Goal: Task Accomplishment & Management: Manage account settings

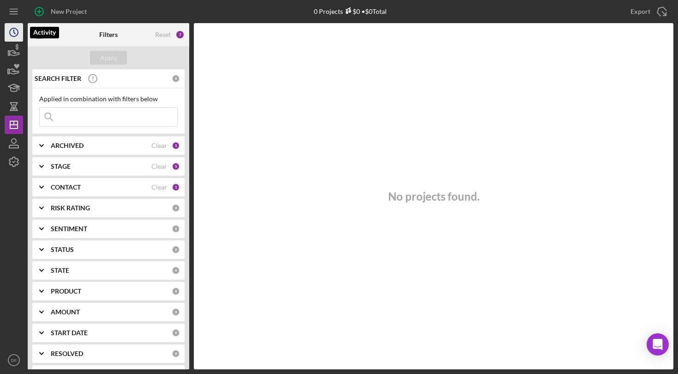
click at [18, 35] on icon "Icon/History" at bounding box center [13, 32] width 23 height 23
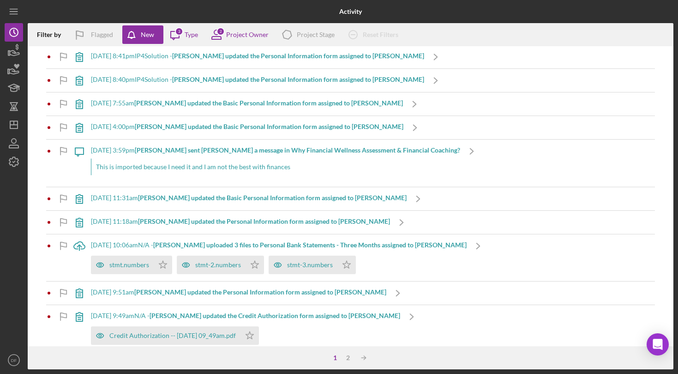
scroll to position [365, 0]
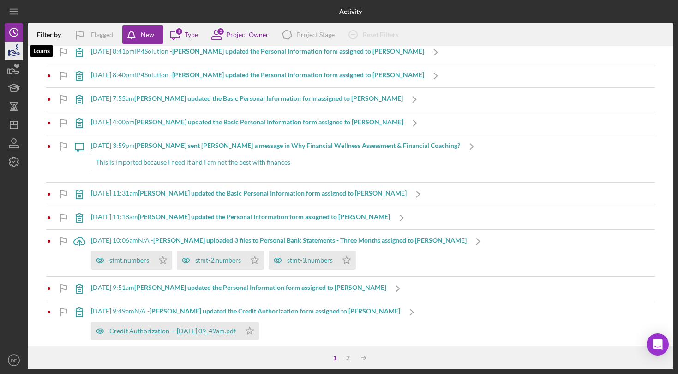
click at [12, 51] on icon "button" at bounding box center [13, 50] width 23 height 23
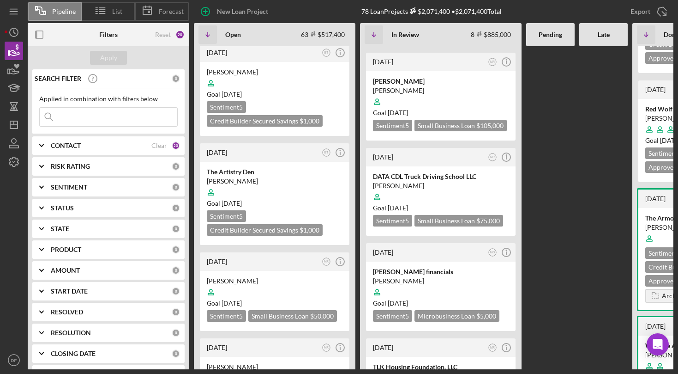
scroll to position [298, 0]
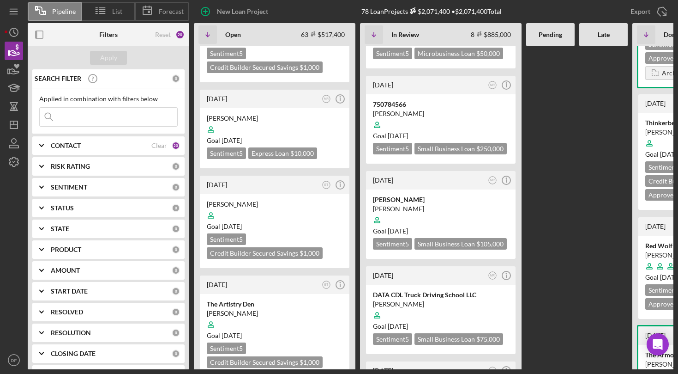
click at [132, 144] on div "CONTACT" at bounding box center [101, 145] width 101 height 7
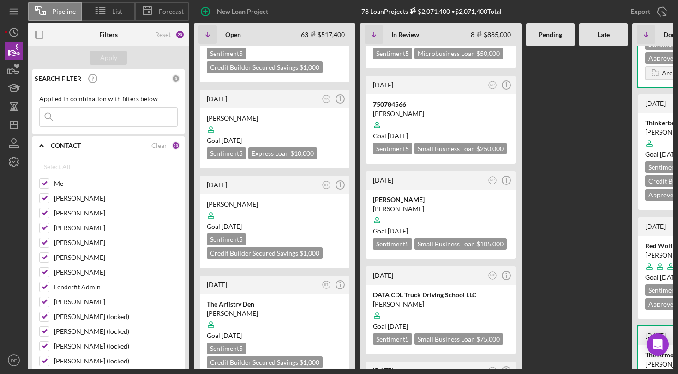
scroll to position [29, 0]
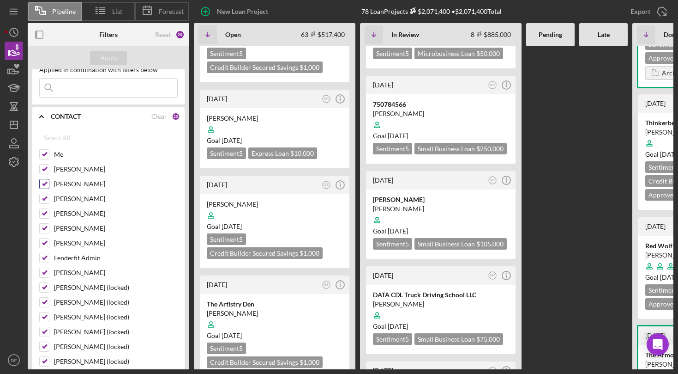
click at [74, 181] on label "[PERSON_NAME]" at bounding box center [116, 183] width 124 height 9
click at [49, 181] on input "[PERSON_NAME]" at bounding box center [44, 183] width 9 height 9
click at [74, 181] on label "[PERSON_NAME]" at bounding box center [116, 183] width 124 height 9
click at [49, 181] on input "[PERSON_NAME]" at bounding box center [44, 183] width 9 height 9
checkbox input "true"
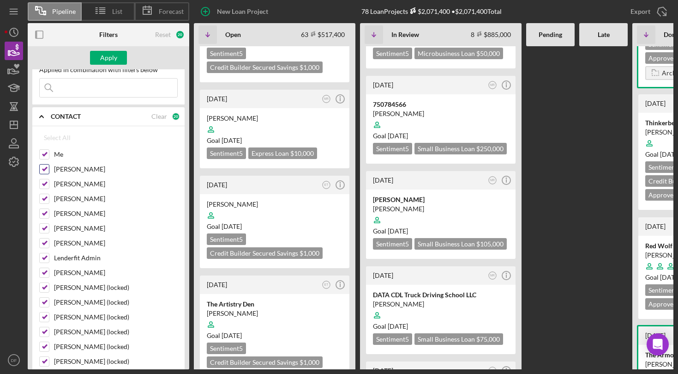
click at [74, 169] on label "[PERSON_NAME]" at bounding box center [116, 168] width 124 height 9
click at [49, 169] on input "[PERSON_NAME]" at bounding box center [44, 168] width 9 height 9
checkbox input "false"
click at [48, 157] on input "Me" at bounding box center [44, 154] width 9 height 9
checkbox input "false"
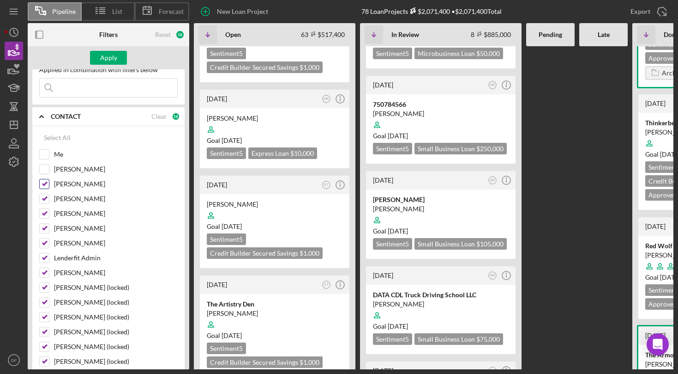
click at [44, 184] on input "[PERSON_NAME]" at bounding box center [44, 183] width 9 height 9
checkbox input "true"
click at [44, 195] on input "[PERSON_NAME]" at bounding box center [44, 198] width 9 height 9
checkbox input "false"
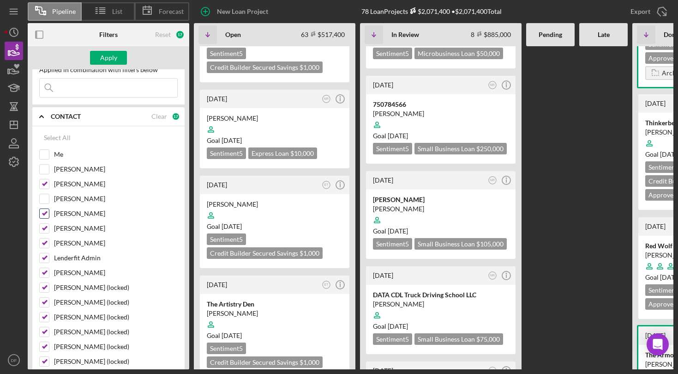
click at [44, 210] on input "[PERSON_NAME]" at bounding box center [44, 213] width 9 height 9
checkbox input "false"
click at [48, 238] on div at bounding box center [44, 243] width 10 height 10
click at [48, 232] on input "[PERSON_NAME]" at bounding box center [44, 227] width 9 height 9
checkbox input "false"
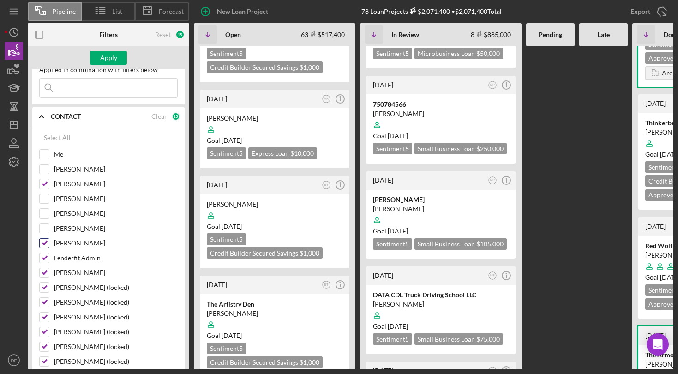
click at [48, 244] on input "[PERSON_NAME]" at bounding box center [44, 242] width 9 height 9
checkbox input "false"
click at [48, 259] on input "Lenderfit Admin" at bounding box center [44, 257] width 9 height 9
checkbox input "false"
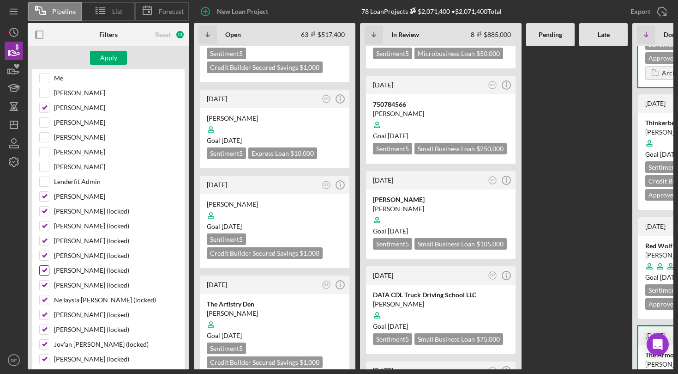
scroll to position [109, 0]
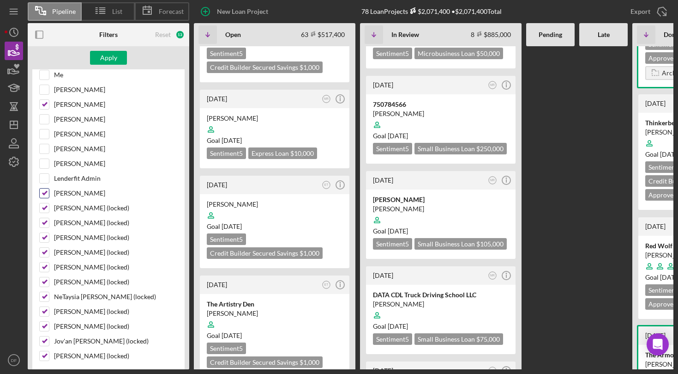
click at [58, 195] on label "[PERSON_NAME]" at bounding box center [116, 192] width 124 height 9
click at [49, 195] on input "[PERSON_NAME]" at bounding box center [44, 192] width 9 height 9
checkbox input "false"
click at [58, 211] on label "[PERSON_NAME] (locked)" at bounding box center [116, 207] width 124 height 9
click at [49, 211] on input "[PERSON_NAME] (locked)" at bounding box center [44, 207] width 9 height 9
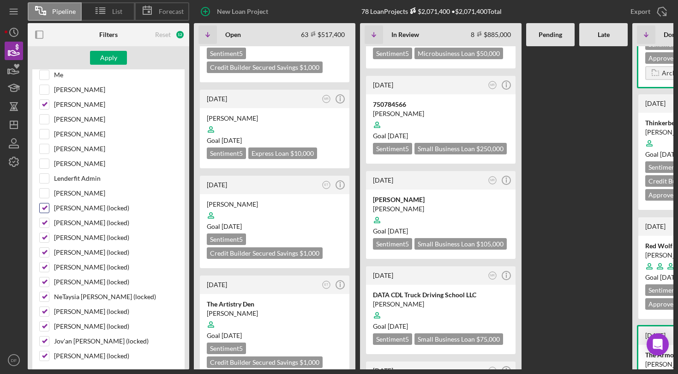
checkbox input "false"
click at [54, 192] on label "[PERSON_NAME]" at bounding box center [116, 192] width 124 height 9
click at [49, 192] on input "[PERSON_NAME]" at bounding box center [44, 192] width 9 height 9
checkbox input "true"
click at [60, 223] on label "[PERSON_NAME] (locked)" at bounding box center [116, 222] width 124 height 9
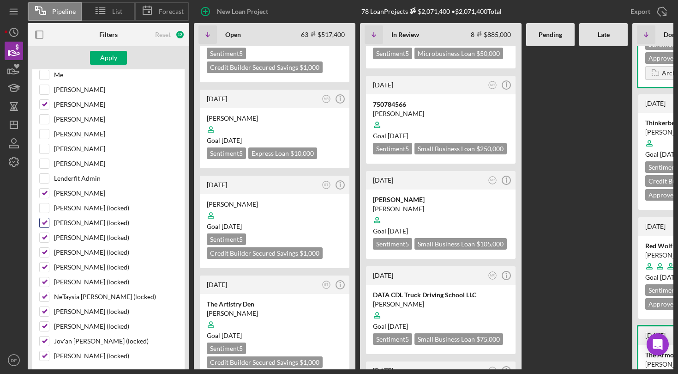
click at [49, 223] on input "[PERSON_NAME] (locked)" at bounding box center [44, 222] width 9 height 9
checkbox input "false"
click at [60, 238] on label "[PERSON_NAME] (locked)" at bounding box center [116, 237] width 124 height 9
click at [49, 238] on input "[PERSON_NAME] (locked)" at bounding box center [44, 237] width 9 height 9
checkbox input "false"
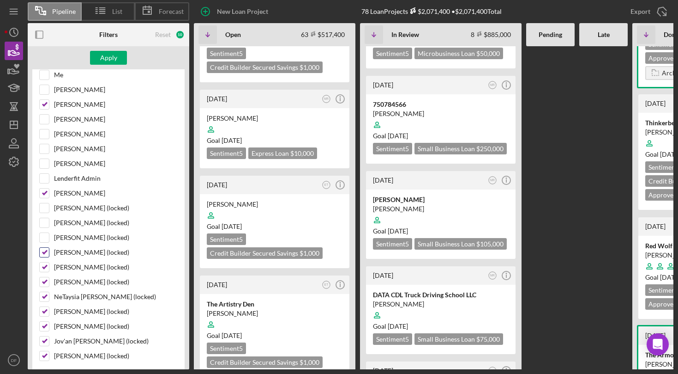
click at [60, 254] on label "[PERSON_NAME] (locked)" at bounding box center [116, 251] width 124 height 9
click at [49, 254] on input "[PERSON_NAME] (locked)" at bounding box center [44, 251] width 9 height 9
checkbox input "false"
click at [60, 266] on label "[PERSON_NAME] (locked)" at bounding box center [116, 266] width 124 height 9
click at [49, 266] on input "[PERSON_NAME] (locked)" at bounding box center [44, 266] width 9 height 9
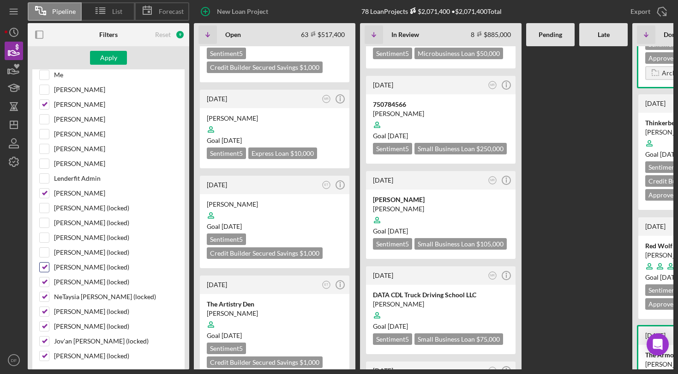
checkbox input "false"
click at [60, 277] on label "[PERSON_NAME] (locked)" at bounding box center [116, 281] width 124 height 9
click at [49, 277] on input "[PERSON_NAME] (locked)" at bounding box center [44, 281] width 9 height 9
checkbox input "false"
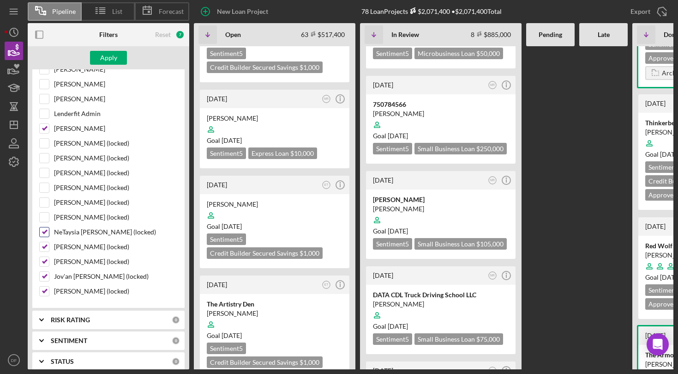
scroll to position [209, 0]
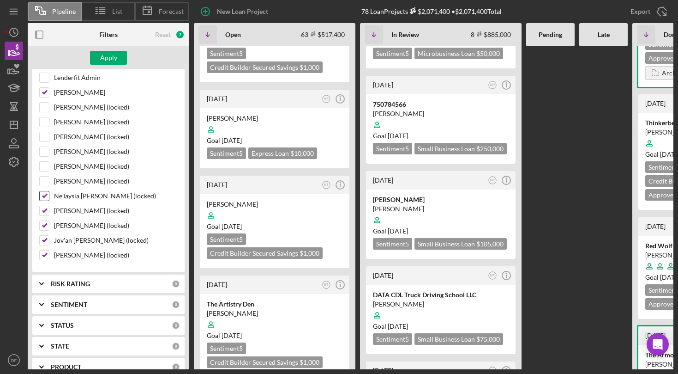
click at [68, 200] on div "NeTaysia [PERSON_NAME] (locked)" at bounding box center [108, 198] width 139 height 15
click at [68, 222] on label "[PERSON_NAME] (locked)" at bounding box center [116, 225] width 124 height 9
click at [49, 222] on input "[PERSON_NAME] (locked)" at bounding box center [44, 225] width 9 height 9
checkbox input "false"
click at [68, 216] on div "[PERSON_NAME] (locked)" at bounding box center [108, 212] width 139 height 15
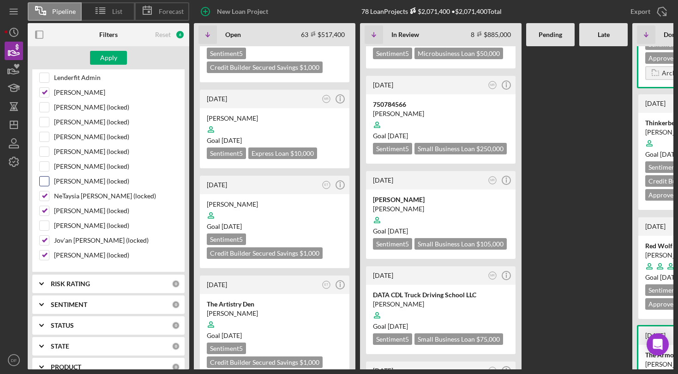
click at [68, 190] on div "[PERSON_NAME] (locked)" at bounding box center [108, 183] width 139 height 15
click at [67, 196] on label "NeTaysia [PERSON_NAME] (locked)" at bounding box center [116, 195] width 124 height 9
click at [49, 196] on input "NeTaysia [PERSON_NAME] (locked)" at bounding box center [44, 195] width 9 height 9
checkbox input "false"
click at [67, 207] on label "[PERSON_NAME] (locked)" at bounding box center [116, 210] width 124 height 9
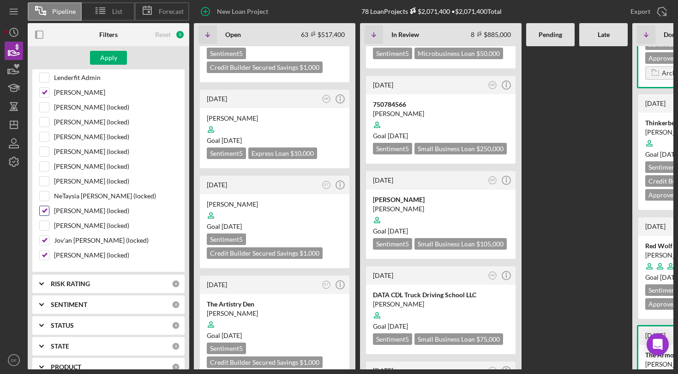
click at [49, 207] on input "[PERSON_NAME] (locked)" at bounding box center [44, 210] width 9 height 9
checkbox input "false"
click at [68, 227] on label "[PERSON_NAME] (locked)" at bounding box center [116, 225] width 124 height 9
click at [49, 227] on input "[PERSON_NAME] (locked)" at bounding box center [44, 225] width 9 height 9
click at [66, 225] on label "[PERSON_NAME] (locked)" at bounding box center [116, 225] width 124 height 9
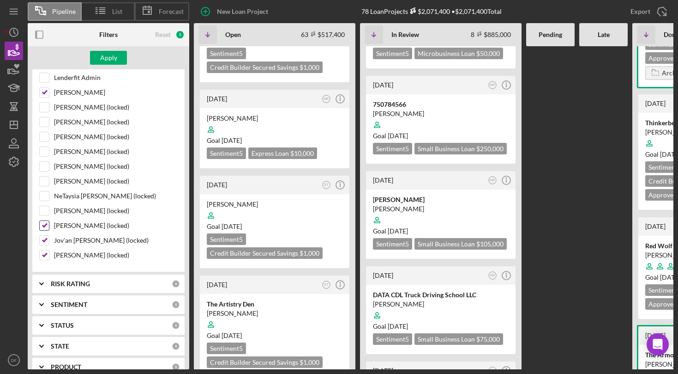
click at [49, 225] on input "[PERSON_NAME] (locked)" at bounding box center [44, 225] width 9 height 9
checkbox input "false"
click at [66, 235] on label "Jov'an [PERSON_NAME] (locked)" at bounding box center [116, 239] width 124 height 9
click at [49, 235] on input "Jov'an [PERSON_NAME] (locked)" at bounding box center [44, 239] width 9 height 9
checkbox input "false"
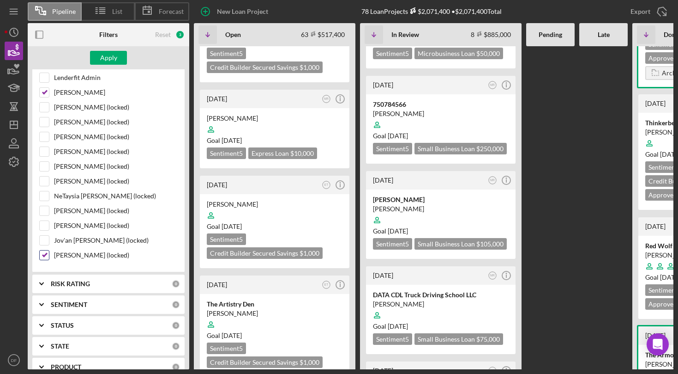
click at [67, 251] on label "[PERSON_NAME] (locked)" at bounding box center [116, 254] width 124 height 9
click at [49, 251] on input "[PERSON_NAME] (locked)" at bounding box center [44, 254] width 9 height 9
checkbox input "false"
click at [111, 57] on div "Apply" at bounding box center [108, 58] width 17 height 14
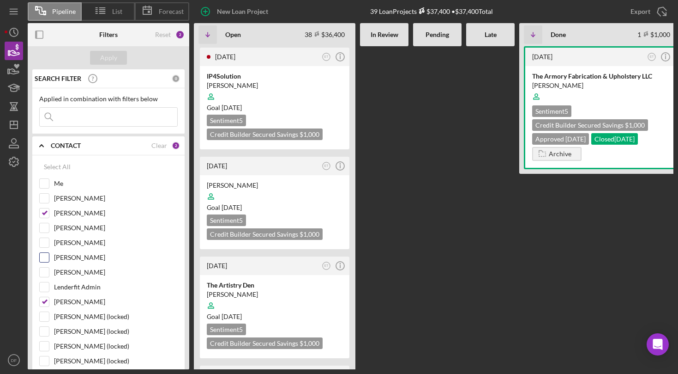
scroll to position [0, 0]
click at [47, 302] on input "[PERSON_NAME]" at bounding box center [44, 301] width 9 height 9
checkbox input "false"
click at [113, 61] on div "Apply" at bounding box center [108, 58] width 17 height 14
click at [54, 170] on div "Select All" at bounding box center [57, 166] width 27 height 18
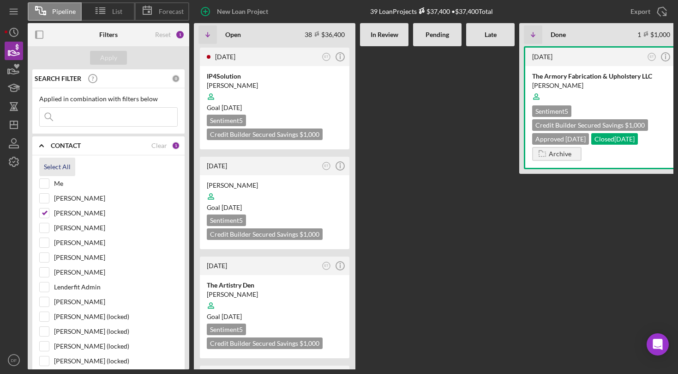
checkbox input "true"
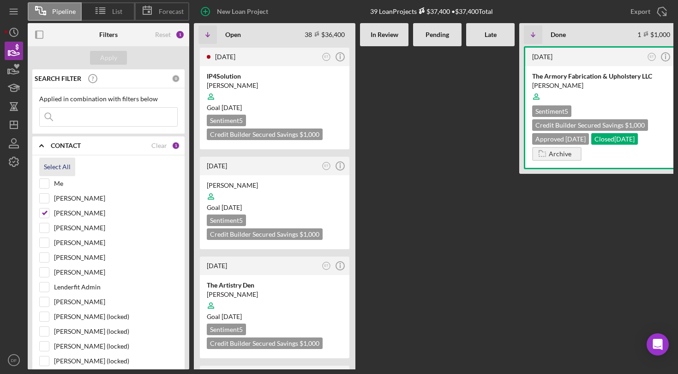
checkbox input "true"
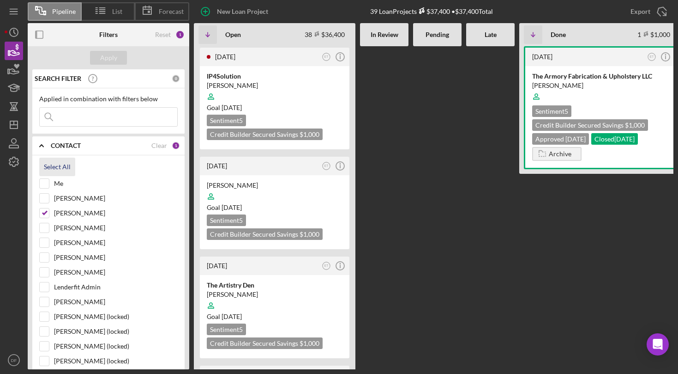
checkbox input "true"
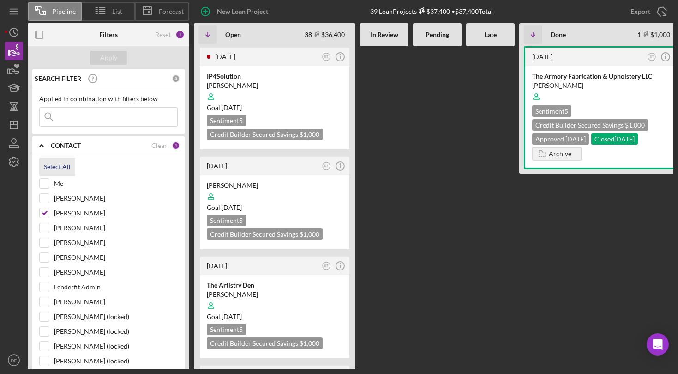
checkbox input "true"
click at [110, 60] on div "Apply" at bounding box center [108, 58] width 17 height 14
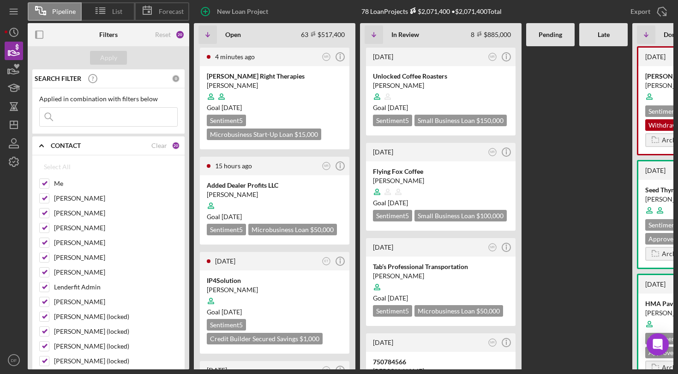
click at [118, 126] on input at bounding box center [109, 117] width 138 height 18
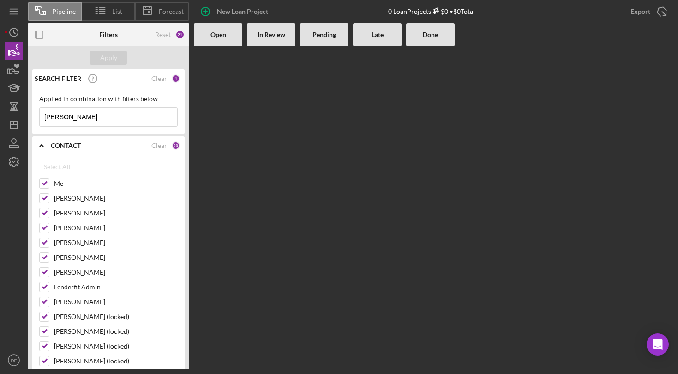
click at [109, 116] on input "[PERSON_NAME]" at bounding box center [109, 117] width 138 height 18
click at [90, 115] on input "[PERSON_NAME]" at bounding box center [109, 117] width 138 height 18
click at [94, 121] on input "quinella" at bounding box center [109, 117] width 138 height 18
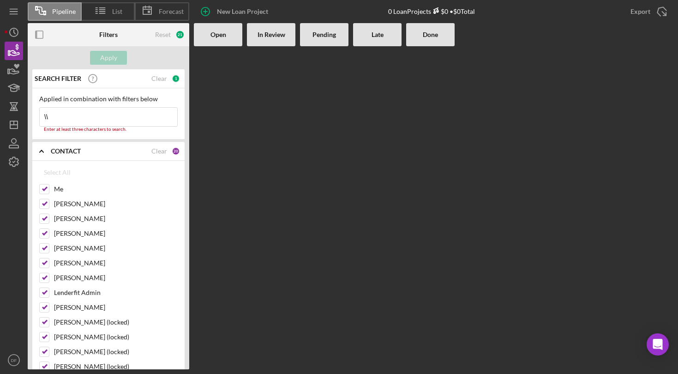
type input "\"
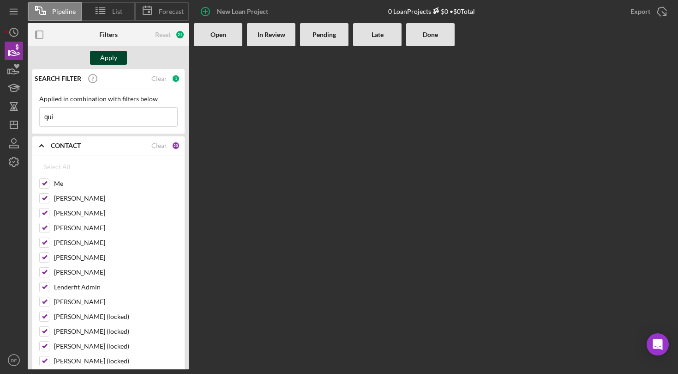
type input "qui"
click at [109, 62] on div "Apply" at bounding box center [108, 58] width 17 height 14
click at [98, 114] on input "qui" at bounding box center [109, 117] width 138 height 18
type input "[PERSON_NAME]"
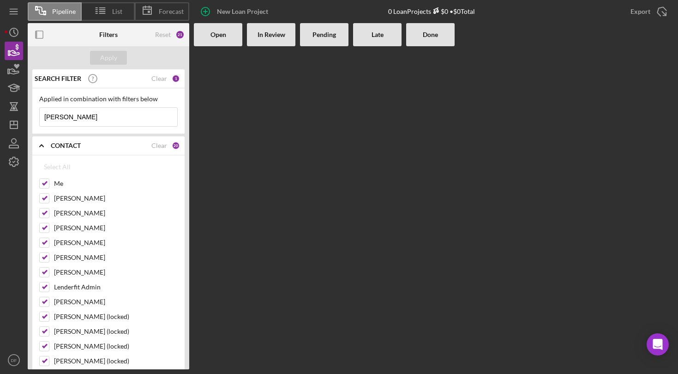
click at [45, 146] on icon "Icon/Expander" at bounding box center [41, 145] width 23 height 23
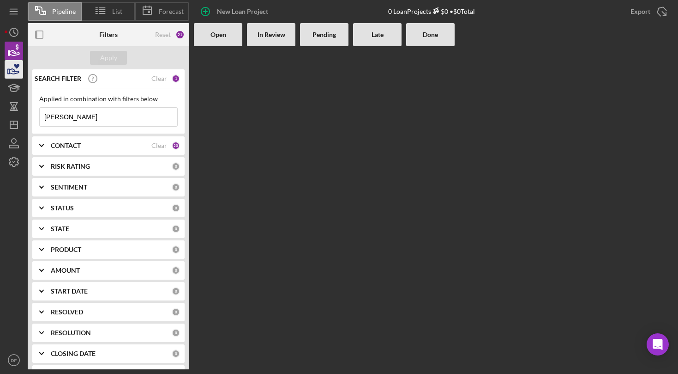
click at [18, 74] on icon "button" at bounding box center [13, 69] width 23 height 23
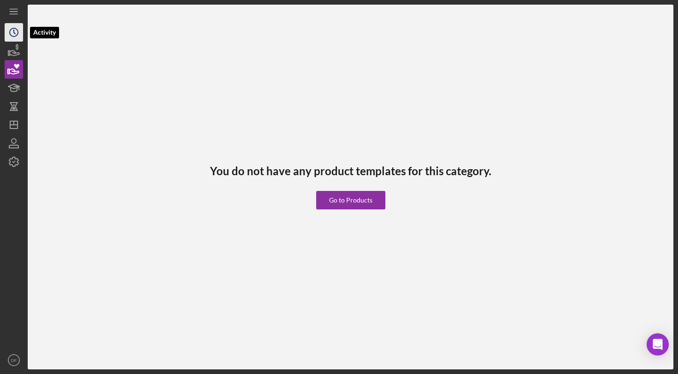
click at [17, 35] on circle "button" at bounding box center [14, 32] width 8 height 8
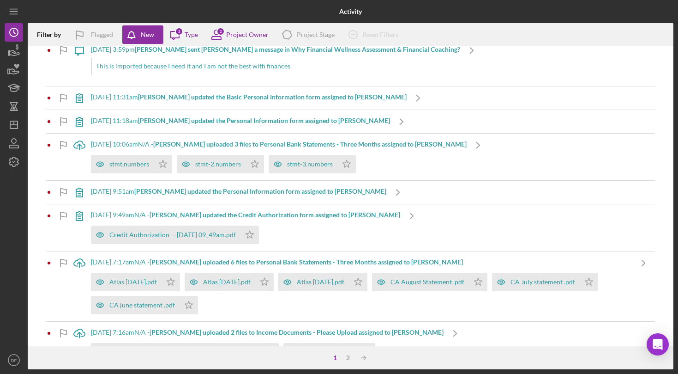
scroll to position [382, 0]
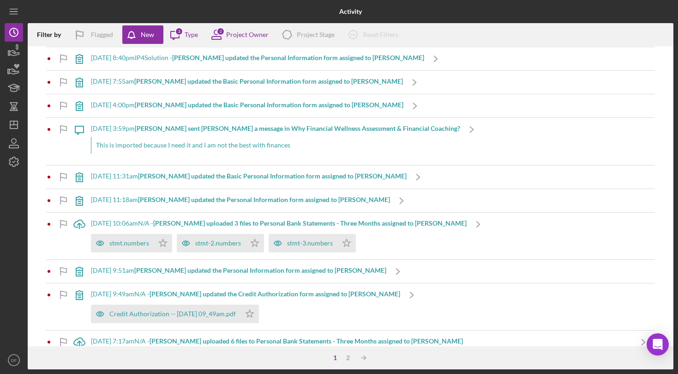
click at [170, 176] on b "[PERSON_NAME] updated the Basic Personal Information form assigned to [PERSON_N…" at bounding box center [272, 176] width 269 height 8
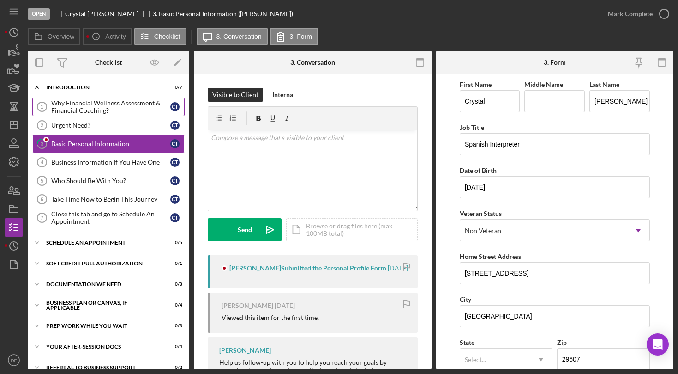
click at [97, 113] on div "Why Financial Wellness Assessment & Financial Coaching?" at bounding box center [110, 106] width 119 height 15
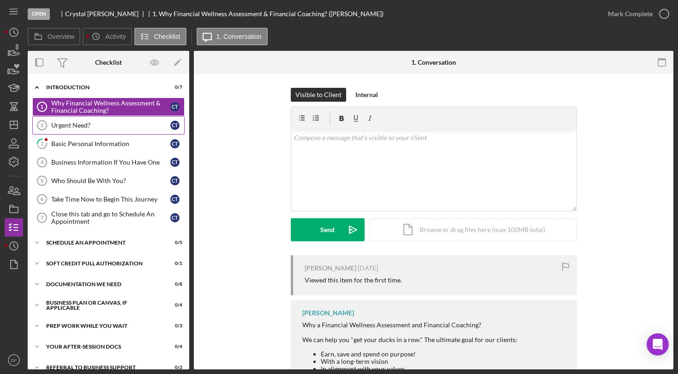
click at [97, 123] on div "Urgent Need?" at bounding box center [110, 124] width 119 height 7
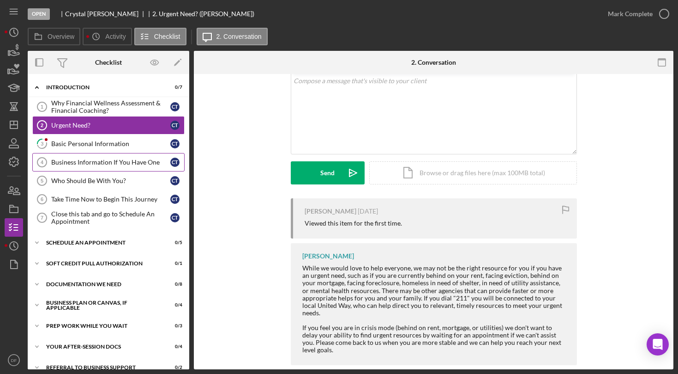
scroll to position [56, 0]
click at [111, 151] on link "3 Basic Personal Information C T" at bounding box center [108, 143] width 152 height 18
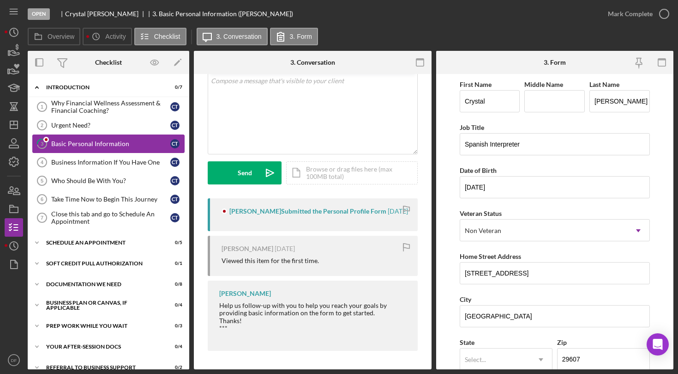
scroll to position [64, 0]
click at [11, 35] on icon "Icon/History" at bounding box center [13, 32] width 23 height 23
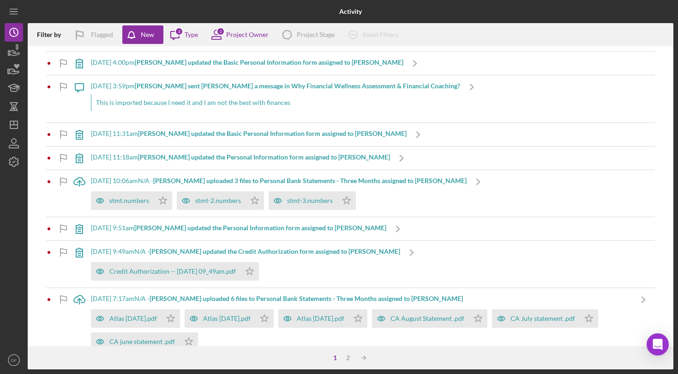
scroll to position [477, 0]
